Goal: Transaction & Acquisition: Subscribe to service/newsletter

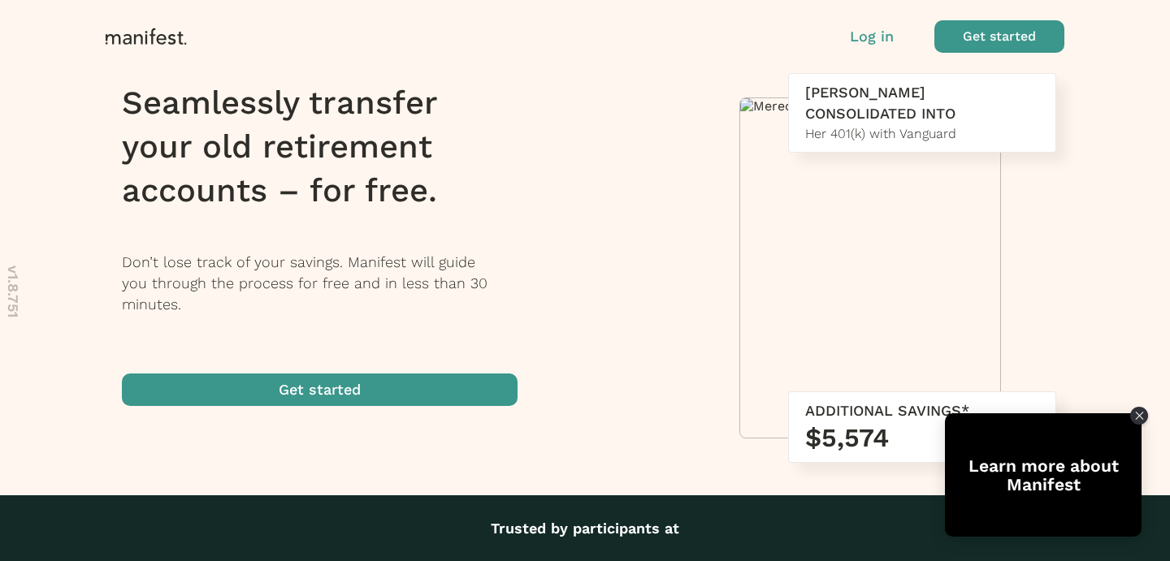
click at [979, 32] on span "button" at bounding box center [999, 36] width 130 height 32
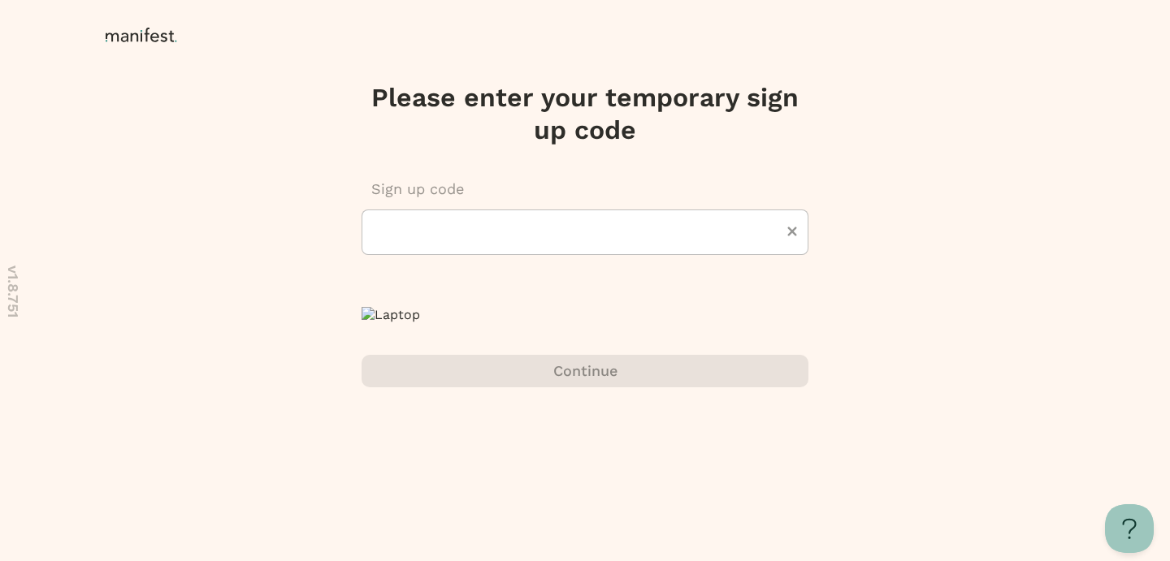
click at [162, 38] on icon at bounding box center [144, 36] width 77 height 16
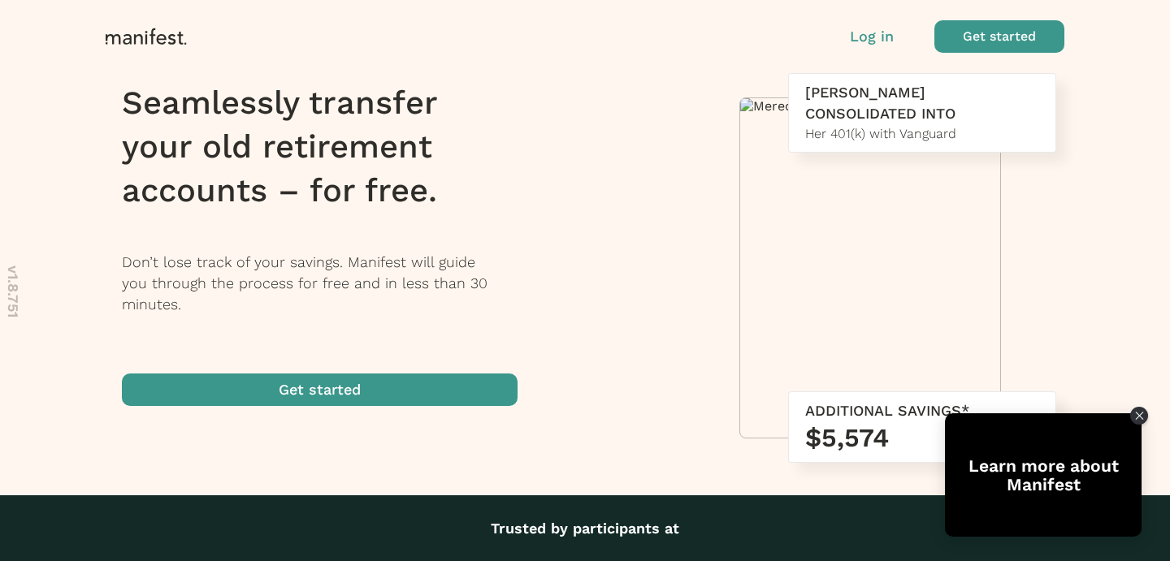
click at [877, 35] on p "Log in" at bounding box center [872, 36] width 44 height 21
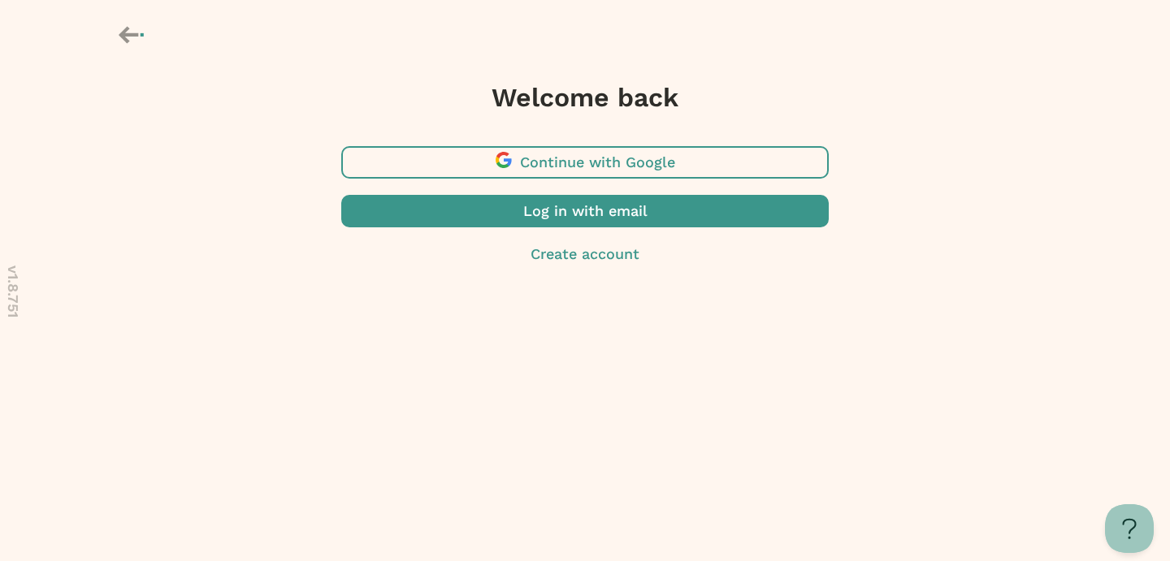
click at [604, 257] on p "Create account" at bounding box center [584, 254] width 487 height 21
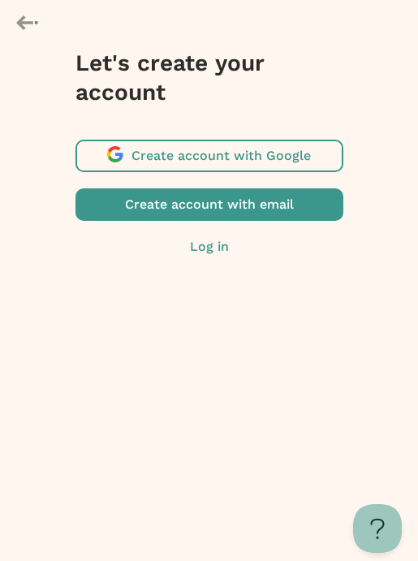
click at [414, 279] on div "v 1.8.751 Let's create your account Create account with Google Create account w…" at bounding box center [209, 152] width 418 height 305
